Goal: Task Accomplishment & Management: Use online tool/utility

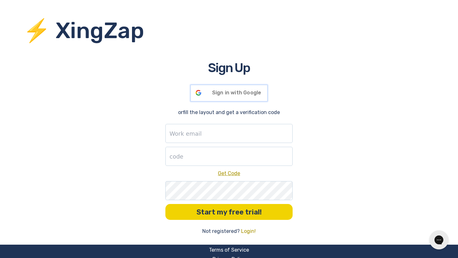
click at [240, 92] on span "Sign in with Google" at bounding box center [236, 93] width 49 height 6
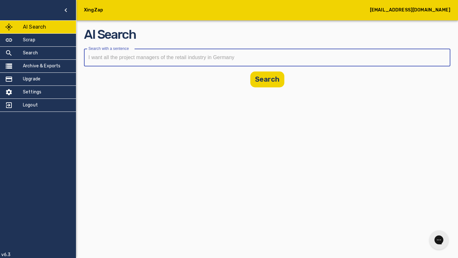
click at [118, 64] on input "text" at bounding box center [265, 58] width 362 height 18
click at [158, 57] on input "I want all Content Creataors in Health, Fitness and Business Industrie in" at bounding box center [256, 58] width 344 height 18
click at [266, 58] on input "I want all Content Creataors from Health, Fitness and Business Industrie in" at bounding box center [256, 58] width 344 height 18
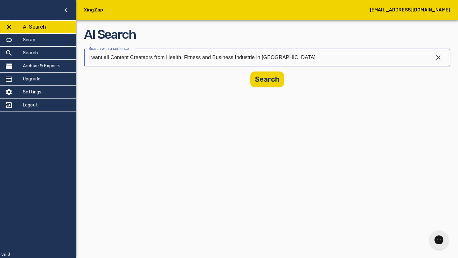
type input "I want all Content Creataors from Health, Fitness and Business Industrie in Ger…"
click at [262, 71] on div "AI Search Search with a sentence I want all Content Creataors from Health, Fitn…" at bounding box center [267, 56] width 366 height 62
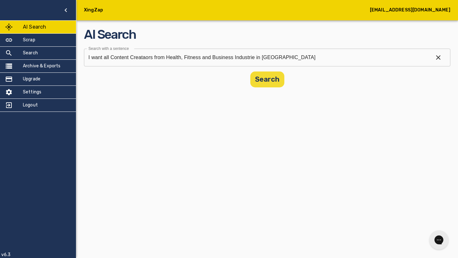
click at [264, 74] on button "Search" at bounding box center [267, 79] width 34 height 16
